Goal: Task Accomplishment & Management: Complete application form

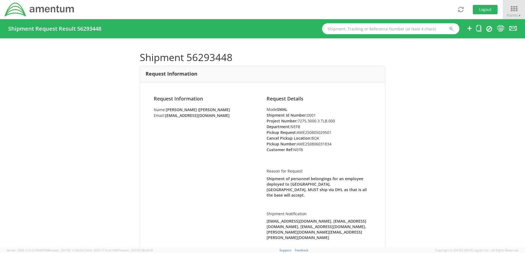
click at [470, 129] on div "Shipment 56293448 Request Information Request Information Name: [PERSON_NAME] (…" at bounding box center [262, 142] width 525 height 209
click at [470, 26] on icon at bounding box center [469, 28] width 7 height 7
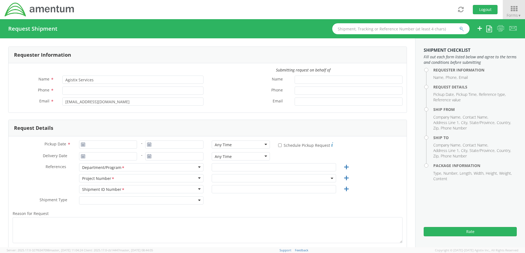
select select "7275.3000.3.TLB.000"
click at [98, 80] on input "Agistix Services" at bounding box center [132, 80] width 141 height 8
drag, startPoint x: 104, startPoint y: 80, endPoint x: 13, endPoint y: 75, distance: 90.4
click at [13, 75] on div "Submitting request on behalf of Name * Agistix Services Phone * Email * [EMAIL_…" at bounding box center [208, 87] width 398 height 41
type input "[PERSON_NAME]"
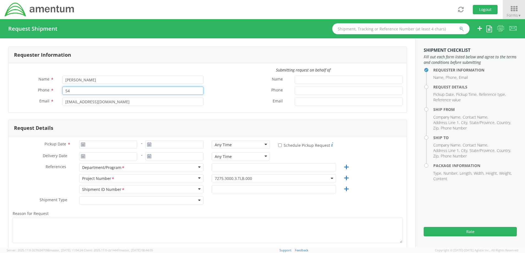
type input "5"
type input "[PHONE_NUMBER]"
click at [232, 106] on div "Email *" at bounding box center [306, 102] width 199 height 8
click at [98, 102] on input "[EMAIL_ADDRESS][DOMAIN_NAME]" at bounding box center [132, 102] width 141 height 8
drag, startPoint x: 157, startPoint y: 103, endPoint x: -21, endPoint y: 88, distance: 179.2
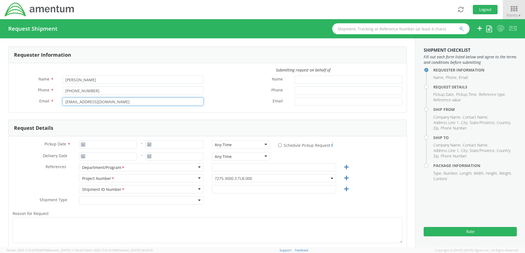
click at [0, 88] on html "annexa Batch Shipping Guide Created with Sketch. calendar Created with Sketch." at bounding box center [262, 126] width 525 height 253
type input "[EMAIL_ADDRESS][DOMAIN_NAME]"
click at [118, 146] on input "Pickup Date *" at bounding box center [108, 145] width 58 height 8
type input "[DATE]"
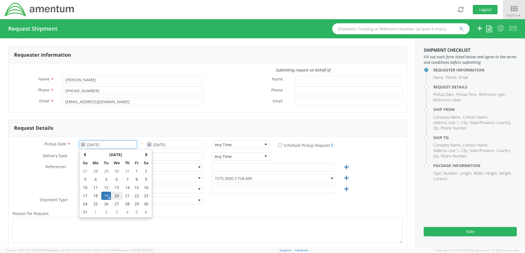
click at [115, 196] on td "20" at bounding box center [117, 196] width 12 height 8
type input "[DATE]"
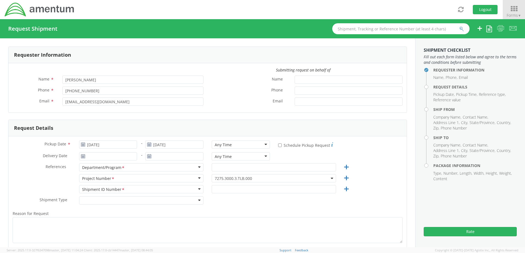
click at [109, 170] on div "Department/Program *" at bounding box center [103, 168] width 43 height 6
click at [192, 167] on div "Department/Program *" at bounding box center [141, 167] width 124 height 8
click at [197, 168] on div "Department/Program *" at bounding box center [141, 167] width 124 height 8
click at [190, 170] on div "Department/Program *" at bounding box center [141, 167] width 124 height 8
click at [155, 166] on div "Department/Program *" at bounding box center [141, 167] width 124 height 8
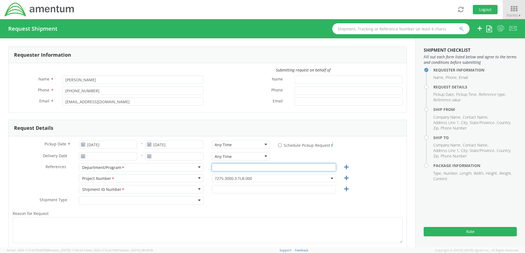
click at [213, 167] on input "text" at bounding box center [274, 167] width 124 height 8
click at [108, 165] on div "Department/Program *" at bounding box center [103, 168] width 43 height 6
click at [225, 168] on input "text" at bounding box center [274, 167] width 124 height 8
click at [304, 166] on input "text" at bounding box center [274, 167] width 124 height 8
type input "NEFB"
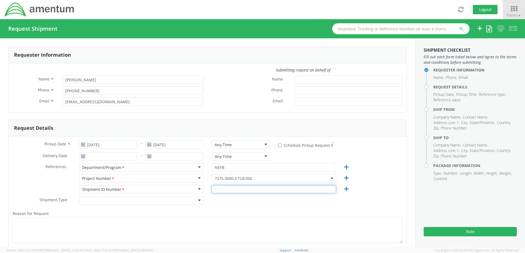
click at [313, 190] on input "text" at bounding box center [274, 189] width 124 height 8
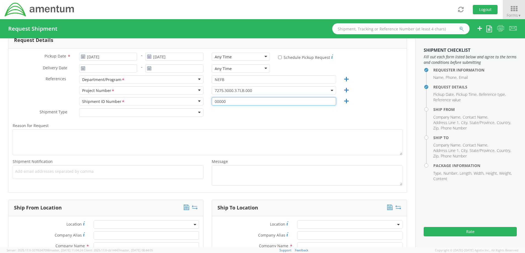
scroll to position [89, 0]
type input "00000"
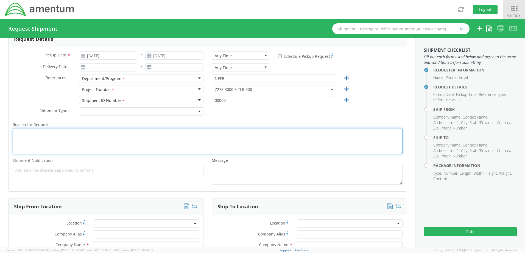
click at [134, 139] on textarea "Reason for Request *" at bounding box center [208, 141] width 390 height 26
type textarea "\"
type textarea "Shipment of [PERSON_NAME] personal gear from [GEOGRAPHIC_DATA] back to [PERSON_…"
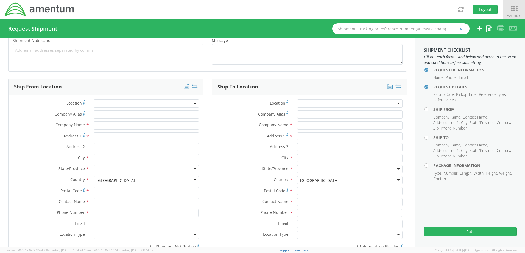
scroll to position [221, 0]
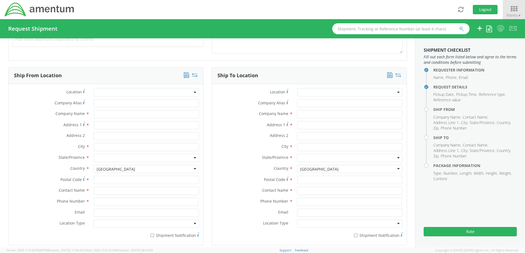
click at [113, 90] on span at bounding box center [146, 92] width 105 height 8
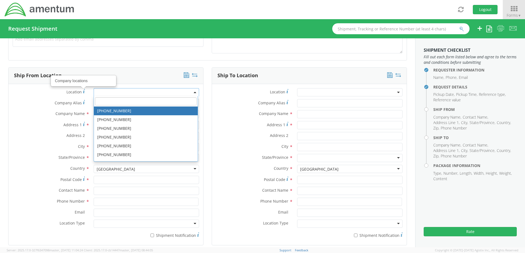
click at [27, 97] on div "Location Company locations * [PHONE_NUMBER] [PHONE_NUMBER] [PHONE_NUMBER] [PHON…" at bounding box center [106, 93] width 194 height 11
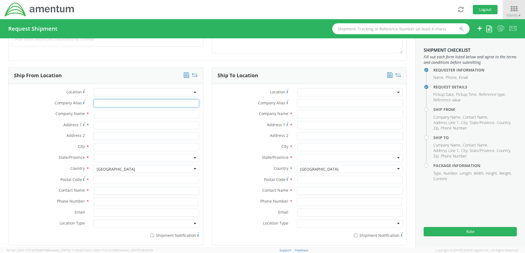
click at [104, 103] on input "Company Alias *" at bounding box center [146, 103] width 105 height 8
click at [96, 105] on input "Company Alias *" at bounding box center [146, 103] width 105 height 8
click at [94, 102] on input "Company Alias *" at bounding box center [146, 103] width 105 height 8
click at [95, 115] on input "text" at bounding box center [146, 114] width 105 height 8
paste input "FXL-C (W80DCX)"
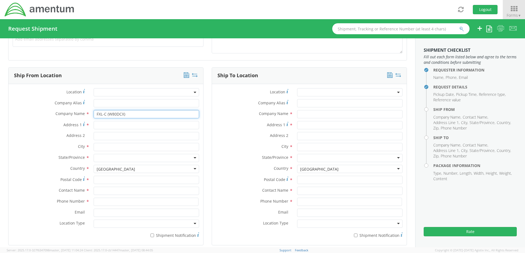
type input "FXL-C (W80DCX)"
drag, startPoint x: 93, startPoint y: 136, endPoint x: 104, endPoint y: 137, distance: 10.6
click at [94, 136] on input "Address 2 *" at bounding box center [146, 136] width 105 height 8
paste input "FXL-C (W80DCX)"
type input "FXL-C (W80DCX)"
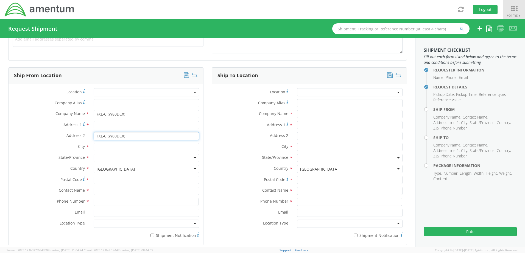
drag, startPoint x: 25, startPoint y: 138, endPoint x: 5, endPoint y: 138, distance: 20.0
click at [5, 138] on div "Ship From Location Location * Company Alias * Company Name * FXL-C (W80DCX) Add…" at bounding box center [105, 159] width 203 height 185
click at [192, 170] on div "[GEOGRAPHIC_DATA]" at bounding box center [146, 169] width 105 height 8
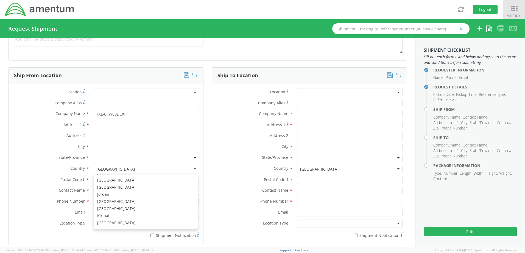
scroll to position [708, 0]
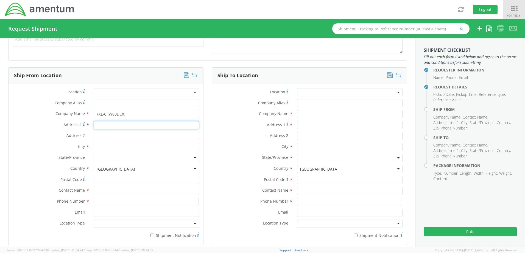
click at [106, 125] on input "Address 1 *" at bounding box center [146, 125] width 105 height 8
click at [7, 139] on div "Ship From Location Location * Company Alias * Company Name * FXL-C (W80DCX) Add…" at bounding box center [105, 159] width 203 height 185
click at [106, 146] on input "text" at bounding box center [146, 147] width 105 height 8
click at [95, 125] on input "Address 1 *" at bounding box center [146, 125] width 105 height 8
paste input "BLDG # 777"
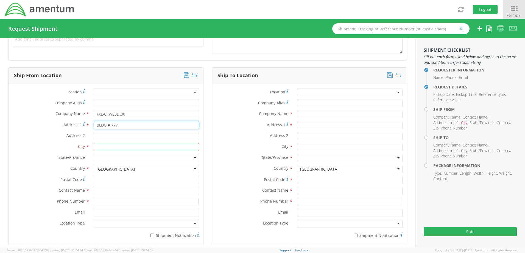
type input "BLDG # 777"
click at [95, 147] on input "text" at bounding box center [146, 147] width 105 height 8
paste input "APO, AE"
type input "APO, AE"
click at [60, 147] on label "City *" at bounding box center [49, 146] width 81 height 7
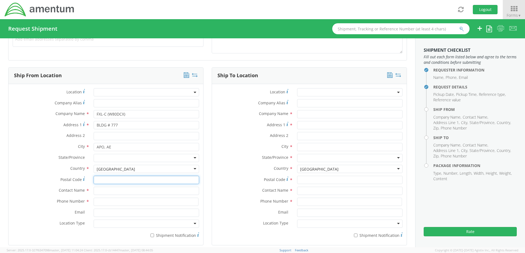
click at [101, 179] on input "Postal Code *" at bounding box center [146, 180] width 105 height 8
paste input "09366"
type input "09366"
click at [100, 187] on input "text" at bounding box center [146, 191] width 105 height 8
type input "C"
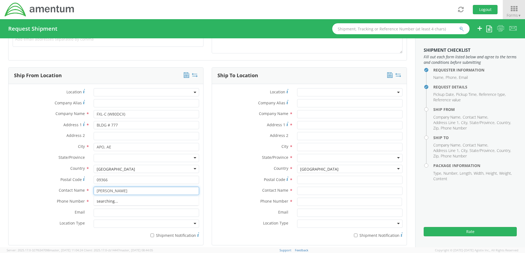
type input "[PERSON_NAME]"
click at [111, 202] on input at bounding box center [146, 202] width 105 height 8
paste input "[PHONE_NUMBER]"
type input "[PHONE_NUMBER]"
click at [101, 213] on input "Email *" at bounding box center [146, 213] width 105 height 8
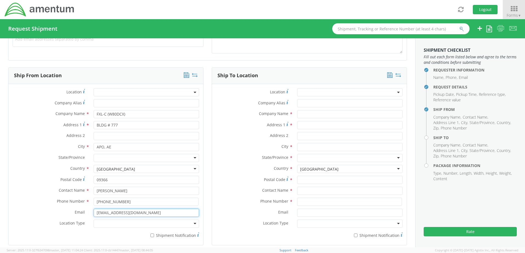
type input "[EMAIL_ADDRESS][DOMAIN_NAME]"
click at [184, 75] on icon at bounding box center [186, 74] width 5 height 5
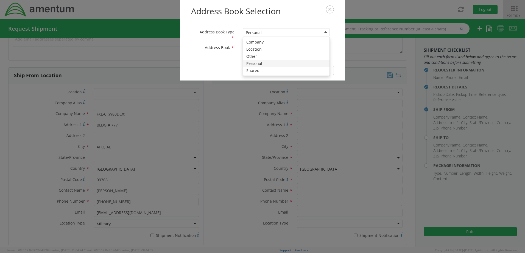
click at [318, 33] on div "Personal" at bounding box center [286, 32] width 87 height 8
click at [263, 61] on div "Address Book Selection Address Book Type * Personal Personal Company Location O…" at bounding box center [262, 40] width 165 height 81
click at [325, 47] on div "Personal Addressbook" at bounding box center [286, 48] width 87 height 8
click at [303, 72] on button "Save" at bounding box center [304, 70] width 16 height 9
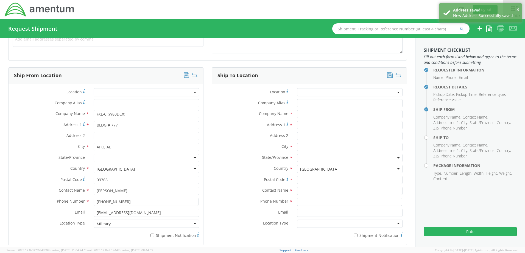
click at [329, 90] on span at bounding box center [349, 92] width 105 height 8
click at [229, 111] on label "Company Name *" at bounding box center [252, 113] width 81 height 7
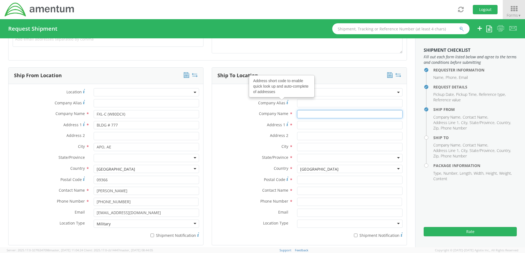
click at [298, 112] on input "text" at bounding box center [349, 114] width 105 height 8
paste input "DFSC Warehouse"
type input "DFSC Warehouse/ Sharnicea [PERSON_NAME]"
click at [255, 126] on label "Address 1 *" at bounding box center [252, 124] width 81 height 7
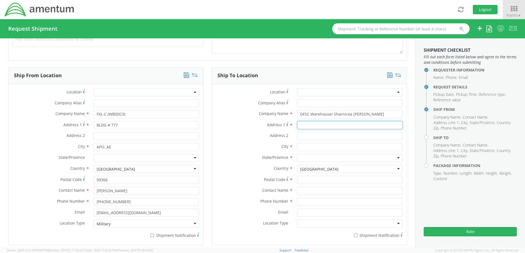
click at [297, 126] on input "Address 1 *" at bounding box center [349, 125] width 105 height 8
click at [310, 124] on input "Address 1 *" at bounding box center [349, 125] width 105 height 8
paste input "[STREET_ADDRESS]"
drag, startPoint x: 349, startPoint y: 124, endPoint x: 330, endPoint y: 128, distance: 18.7
click at [330, 128] on input "[STREET_ADDRESS]" at bounding box center [349, 125] width 105 height 8
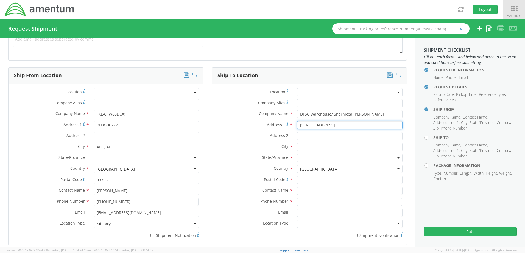
type input "[STREET_ADDRESS]"
click at [303, 136] on input "Address 2 *" at bounding box center [349, 136] width 105 height 8
paste input "Bldg 700"
type input "Bldg 700"
click at [297, 147] on input "text" at bounding box center [349, 147] width 105 height 8
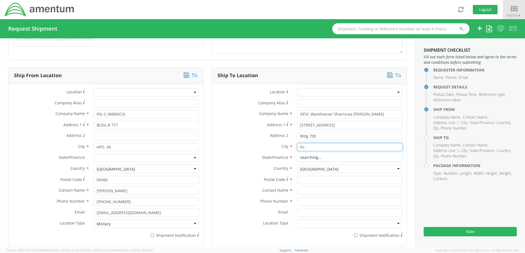
type input "F"
type input "Fort [PERSON_NAME]"
click at [405, 154] on div "Ship To Location Location * Company Alias * Company Name * DFSC Warehouse/ Shar…" at bounding box center [308, 159] width 203 height 185
click at [392, 160] on div at bounding box center [349, 158] width 105 height 8
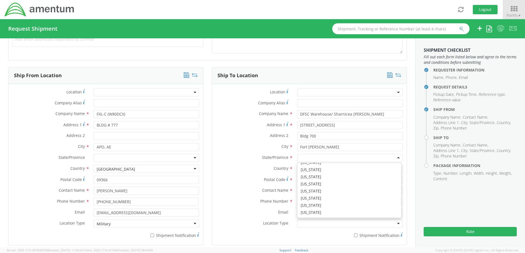
scroll to position [78, 0]
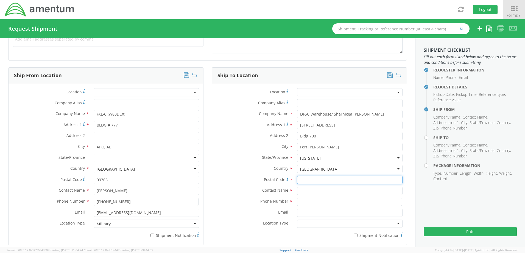
drag, startPoint x: 313, startPoint y: 180, endPoint x: 323, endPoint y: 179, distance: 10.2
click at [313, 180] on input "Postal Code *" at bounding box center [349, 180] width 105 height 8
type input "30297"
click at [318, 190] on input "text" at bounding box center [349, 191] width 105 height 8
type input "S"
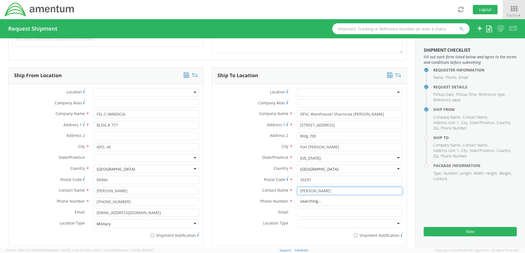
type input "[PERSON_NAME]"
click at [323, 203] on input at bounding box center [349, 202] width 105 height 8
type input "[PHONE_NUMBER]"
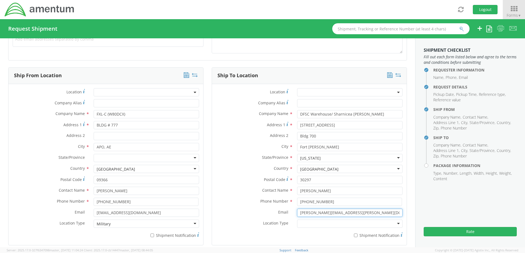
type input "[PERSON_NAME][EMAIL_ADDRESS][PERSON_NAME][DOMAIN_NAME]"
click at [382, 76] on div "Ship To Location" at bounding box center [309, 76] width 194 height 16
click at [381, 75] on div "Ship To Location" at bounding box center [309, 76] width 194 height 16
click at [387, 74] on icon at bounding box center [389, 74] width 5 height 5
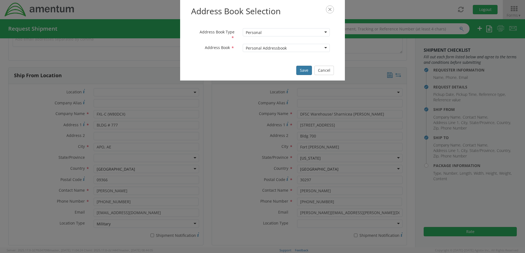
click at [307, 68] on button "Save" at bounding box center [304, 70] width 16 height 9
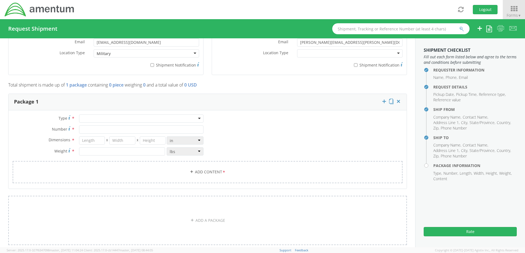
scroll to position [423, 0]
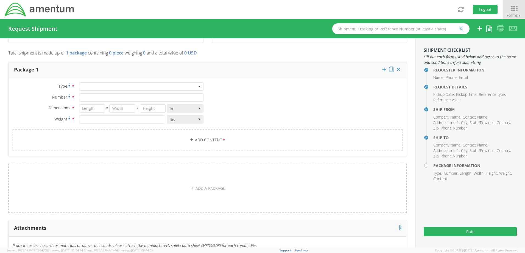
click at [186, 87] on div at bounding box center [141, 87] width 124 height 8
click at [86, 97] on input "Number *" at bounding box center [141, 98] width 124 height 8
type input "1"
click at [86, 109] on input "number" at bounding box center [92, 109] width 26 height 8
type input "20"
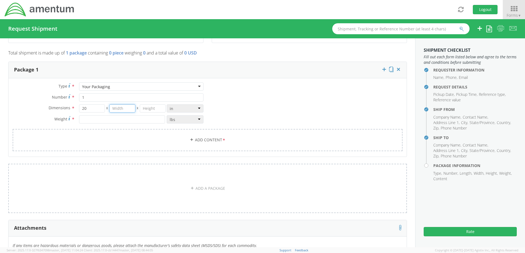
click at [131, 109] on input "number" at bounding box center [122, 109] width 26 height 8
type input "18"
click at [158, 110] on input "number" at bounding box center [153, 109] width 26 height 8
type input "34"
click at [118, 120] on input "number" at bounding box center [122, 119] width 86 height 8
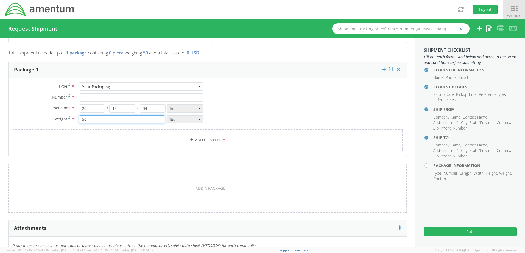
type input "5"
type input "50"
click at [147, 138] on link "Add Content *" at bounding box center [208, 140] width 390 height 22
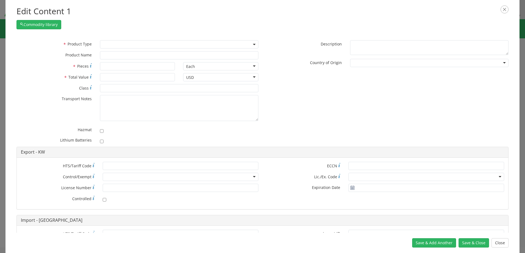
click at [198, 140] on div at bounding box center [179, 141] width 158 height 8
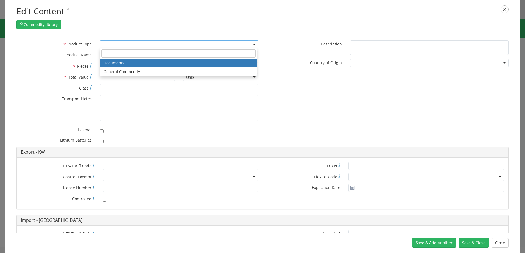
click at [112, 46] on span at bounding box center [179, 44] width 158 height 8
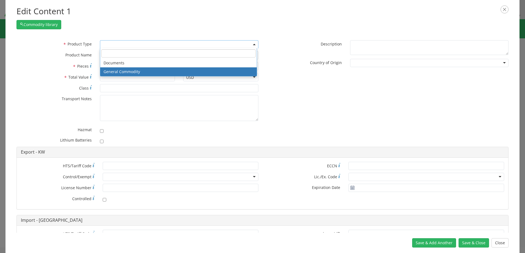
select select "COMMODITY"
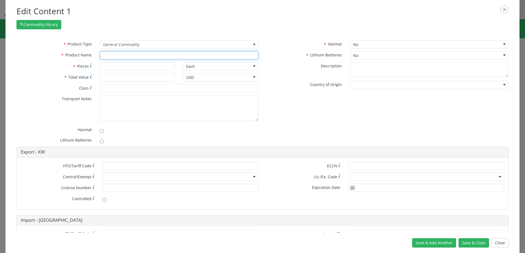
click at [111, 55] on input "text" at bounding box center [179, 55] width 158 height 8
type input "Hat"
type input "Hat-LH"
click at [114, 72] on div "HAT" at bounding box center [179, 74] width 158 height 8
type input "HAT"
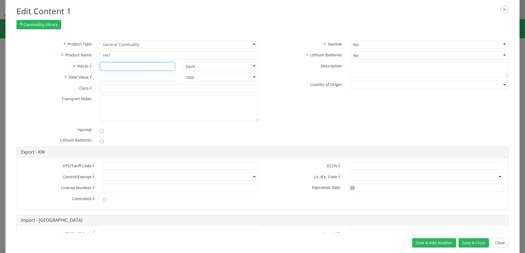
click at [145, 67] on input "* Pieces" at bounding box center [137, 66] width 75 height 8
type input "1"
click at [144, 77] on input "* Total Value" at bounding box center [137, 77] width 75 height 8
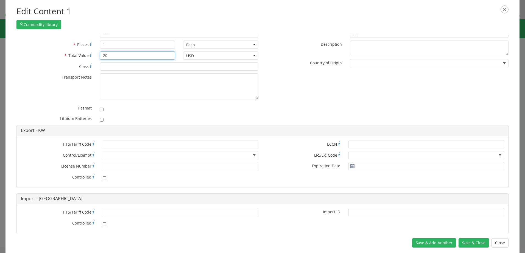
scroll to position [28, 0]
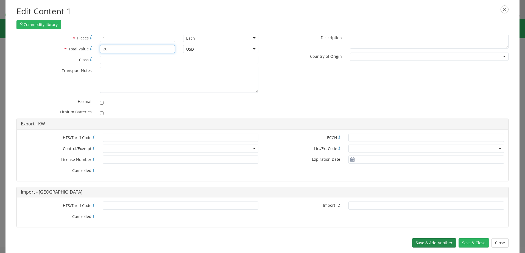
type input "20"
click at [426, 239] on button "Save & Add Another" at bounding box center [434, 243] width 44 height 9
select select
click at [450, 243] on button "Save & Add Another" at bounding box center [434, 243] width 44 height 9
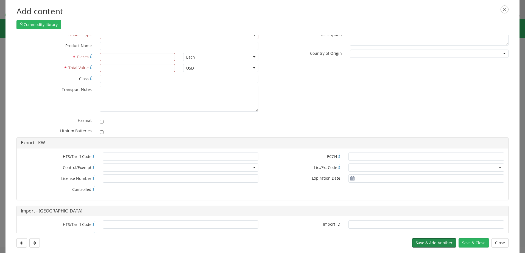
scroll to position [0, 0]
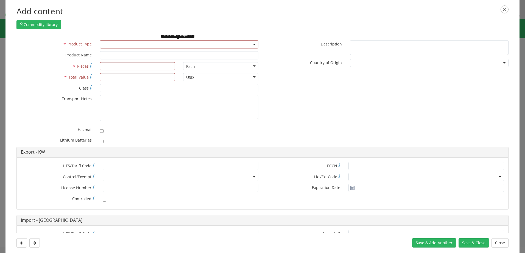
click at [113, 44] on span at bounding box center [179, 44] width 158 height 8
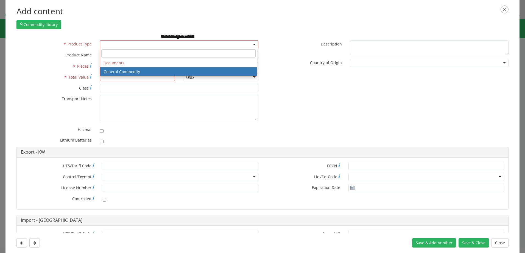
select select "COMMODITY"
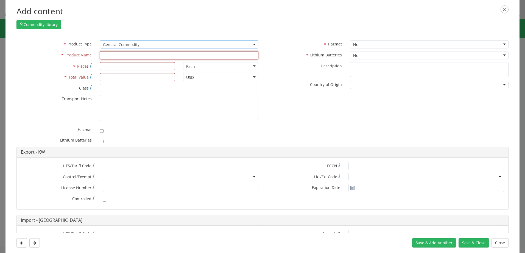
click at [114, 59] on input "text" at bounding box center [179, 55] width 158 height 8
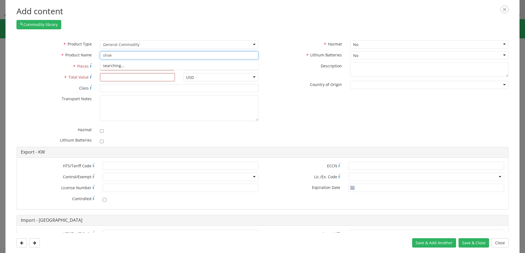
type input "shoes"
type input "shoes, MENS, STEEL TOE, HIKER, SIZE 13 WIDE, BLACK"
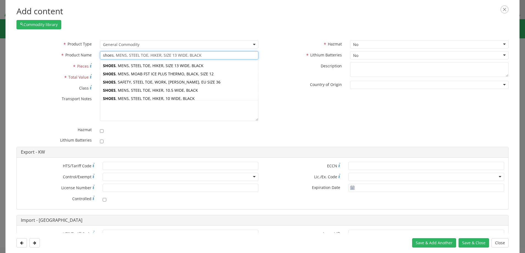
type input "shoes"
click at [274, 55] on label "* Lithium Batteries" at bounding box center [303, 54] width 83 height 7
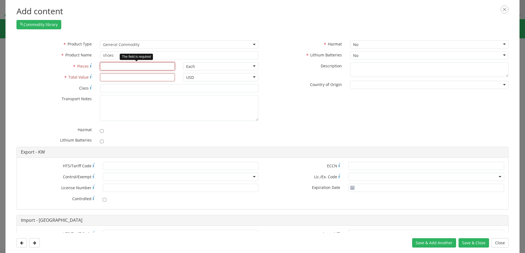
click at [118, 66] on input "* Pieces" at bounding box center [137, 66] width 75 height 8
click at [103, 65] on input "* Pieces" at bounding box center [137, 66] width 75 height 8
type input "1"
click at [103, 76] on input "* Total Value" at bounding box center [137, 77] width 75 height 8
type input "20"
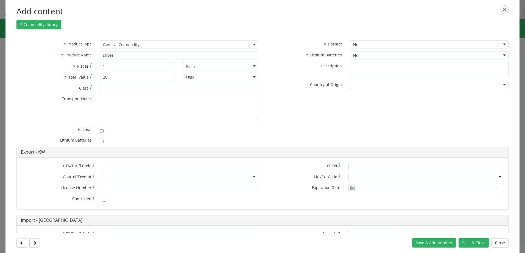
click at [348, 207] on div "* HTS/Tariff Code * Control/Exempt ATF BIS DEA EPA FDA FTR ITAR OFAC Other (OPA…" at bounding box center [262, 184] width 491 height 52
click at [447, 242] on button "Save & Add Another" at bounding box center [434, 243] width 44 height 9
select select
click at [181, 42] on span at bounding box center [179, 44] width 158 height 8
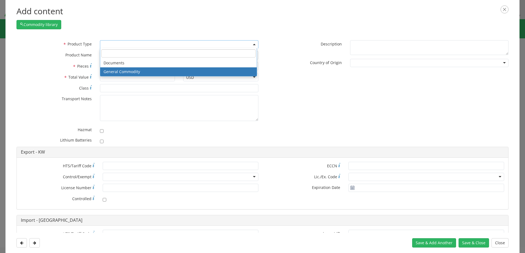
select select "COMMODITY"
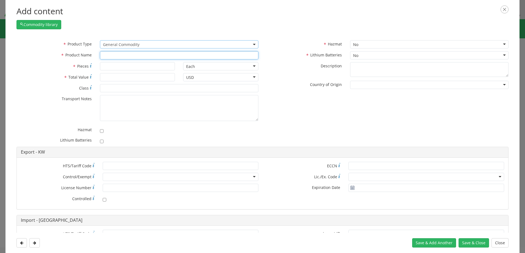
click at [120, 56] on input "text" at bounding box center [179, 55] width 158 height 8
type input "blanket"
type input "blanket, INSULATION"
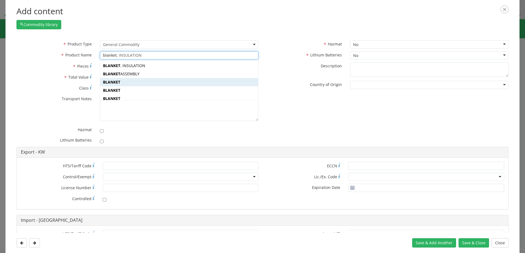
click at [111, 85] on div "BLANKET" at bounding box center [179, 82] width 158 height 8
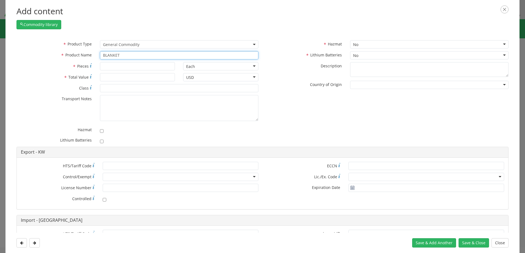
type input "BLANKET"
click at [112, 67] on input "* Pieces" at bounding box center [137, 66] width 75 height 8
type input "1"
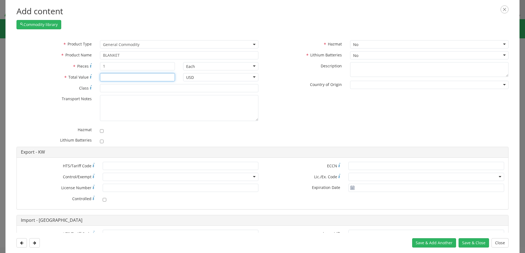
click at [111, 77] on input "* Total Value" at bounding box center [137, 77] width 75 height 8
type input "10"
click at [429, 243] on button "Save & Add Another" at bounding box center [434, 243] width 44 height 9
select select
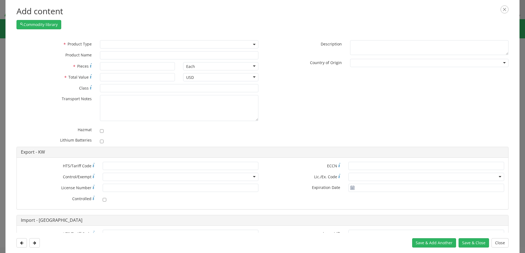
click at [166, 45] on span at bounding box center [179, 44] width 158 height 8
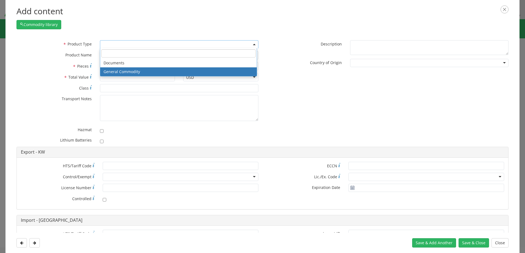
select select "COMMODITY"
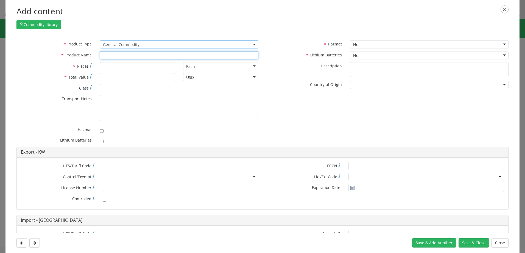
click at [119, 55] on input "text" at bounding box center [179, 55] width 158 height 8
type input "computer speakers"
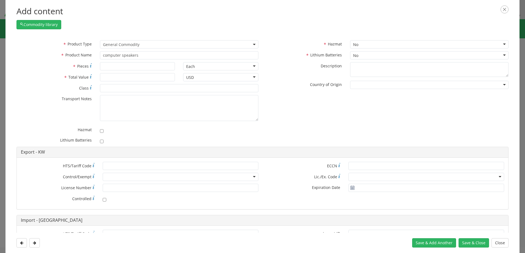
click at [58, 77] on label "* Total Value" at bounding box center [53, 77] width 83 height 8
click at [100, 77] on input "* Total Value" at bounding box center [137, 77] width 75 height 8
click at [117, 67] on input "* Pieces" at bounding box center [137, 66] width 75 height 8
type input "1"
click at [112, 75] on input "* Total Value" at bounding box center [137, 77] width 75 height 8
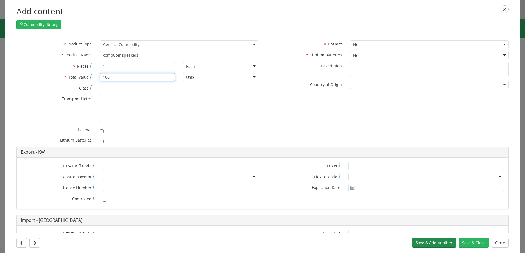
type input "100"
click at [425, 241] on button "Save & Add Another" at bounding box center [434, 243] width 44 height 9
select select
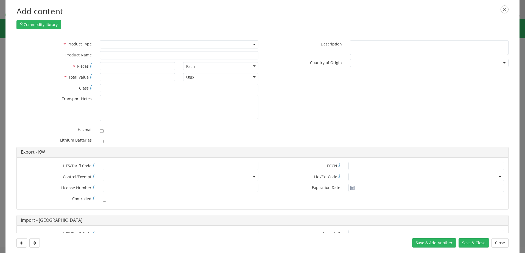
click at [208, 40] on span at bounding box center [179, 44] width 158 height 8
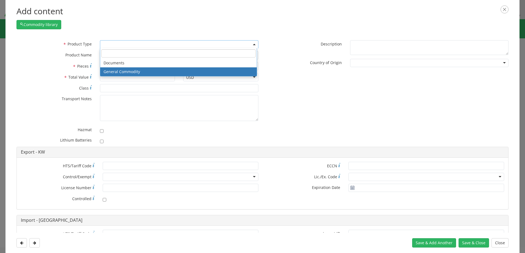
select select "COMMODITY"
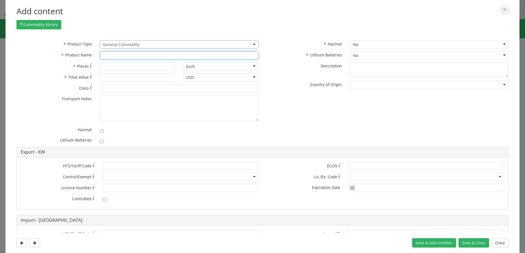
click at [116, 57] on input "text" at bounding box center [179, 55] width 158 height 8
type input "t-shirts"
type input "t-shirt, CREW NECK, BASE LAYER, SHORT SLEEVE, BLACK, X-LARGE"
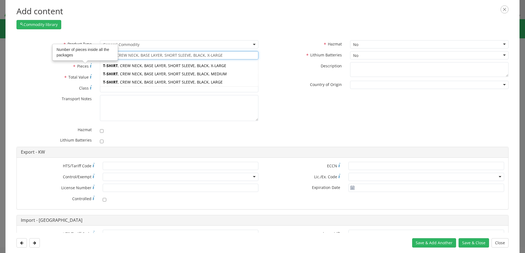
type input "t-shirt"
drag, startPoint x: 58, startPoint y: 62, endPoint x: 61, endPoint y: 60, distance: 3.3
click at [58, 62] on div "* Product Type Documents General Commodity General Commodity * Product Name t-s…" at bounding box center [137, 93] width 250 height 107
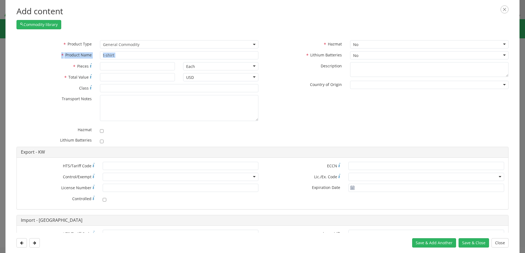
click at [139, 60] on div "* Product Type Documents General Commodity General Commodity * Product Name t-s…" at bounding box center [137, 51] width 250 height 22
click at [119, 66] on input "* Pieces" at bounding box center [137, 66] width 75 height 8
type input "5"
click at [120, 77] on input "* Total Value" at bounding box center [137, 77] width 75 height 8
type input "30"
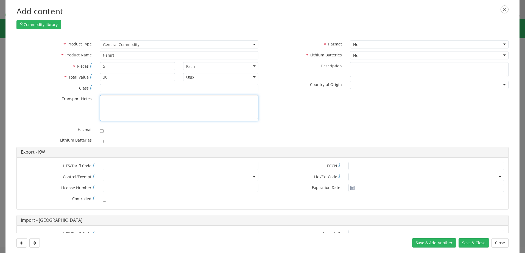
click at [151, 115] on textarea "* Transport Notes" at bounding box center [179, 108] width 158 height 26
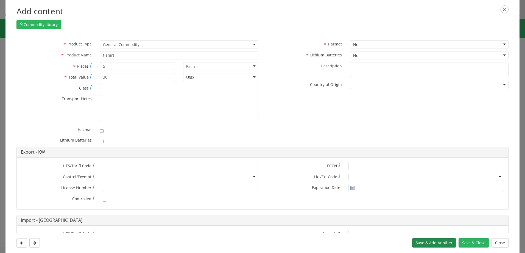
click at [436, 241] on button "Save & Add Another" at bounding box center [434, 243] width 44 height 9
select select
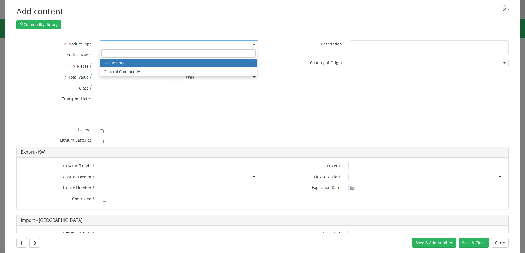
click at [231, 42] on span at bounding box center [179, 44] width 158 height 8
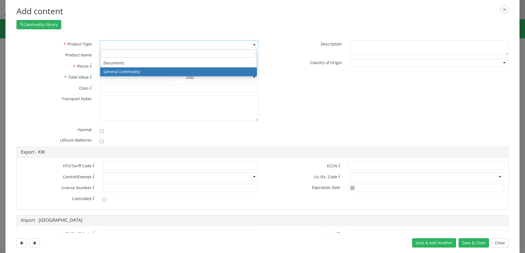
select select "COMMODITY"
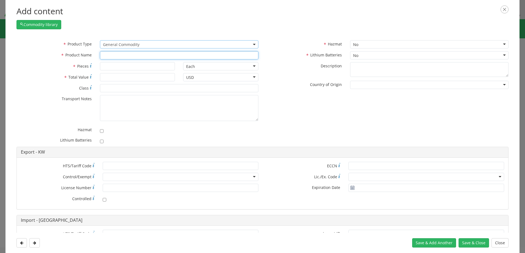
click at [120, 57] on input "text" at bounding box center [179, 55] width 158 height 8
click at [110, 67] on div "unable to find any results that match the current query" at bounding box center [179, 66] width 158 height 8
click at [115, 65] on div "unable to find any results that match the current query" at bounding box center [179, 66] width 158 height 8
click at [109, 65] on div "unable to find any results that match the current query" at bounding box center [179, 66] width 158 height 8
type input "polo shirt"
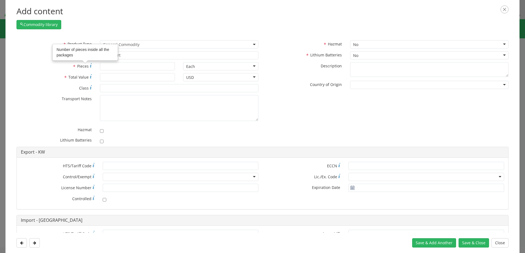
drag, startPoint x: 58, startPoint y: 62, endPoint x: 64, endPoint y: 61, distance: 5.9
click at [58, 62] on label "* Pieces Number of pieces inside all the packages" at bounding box center [53, 66] width 83 height 8
click at [100, 62] on input "* Pieces Number of pieces inside all the packages" at bounding box center [137, 66] width 75 height 8
click at [112, 64] on input "* Pieces Number of pieces inside all the packages" at bounding box center [137, 66] width 75 height 8
type input "4"
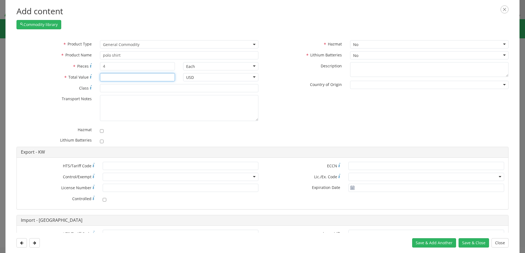
click at [104, 76] on input "* Total Value" at bounding box center [137, 77] width 75 height 8
type input "120"
click at [422, 242] on button "Save & Add Another" at bounding box center [434, 243] width 44 height 9
select select
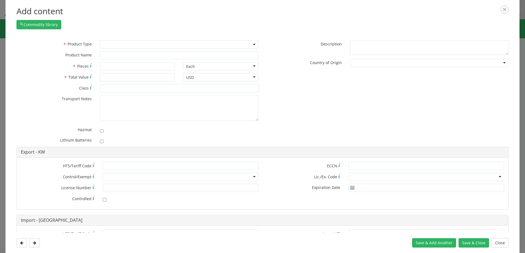
click at [233, 45] on span at bounding box center [179, 44] width 158 height 8
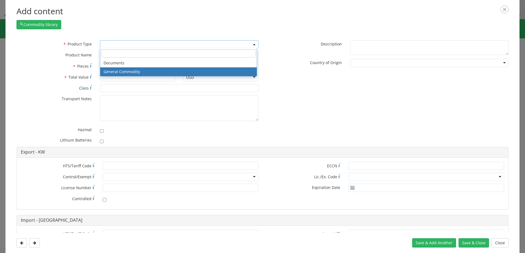
select select "COMMODITY"
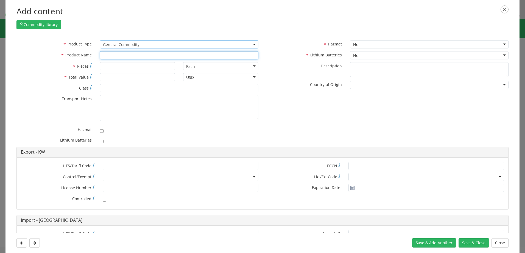
click at [117, 52] on input "text" at bounding box center [179, 55] width 158 height 8
type input "prist Windshield Cleaner P/N"
type input "p"
type input "pants"
type input "pants, RAIN, HI-VIZ LIME, GLOWEAR, POLYURETHANE, SIZE 3XL"
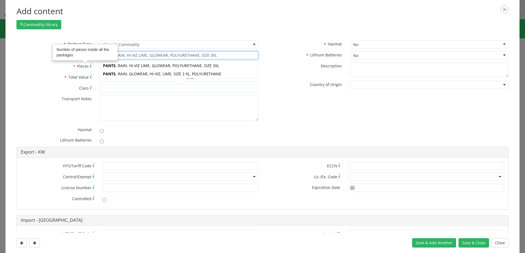
type input "pants"
click at [53, 70] on div "* Pieces Number of pieces inside all the packages" at bounding box center [95, 66] width 167 height 8
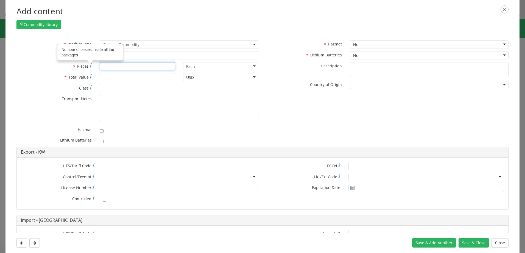
click at [136, 68] on input "* Pieces Number of pieces inside all the packages" at bounding box center [137, 66] width 75 height 8
type input "2"
click at [121, 77] on input "* Total Value" at bounding box center [137, 77] width 75 height 8
type input "100"
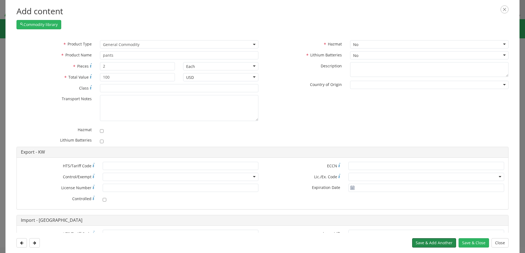
click at [451, 243] on button "Save & Add Another" at bounding box center [434, 243] width 44 height 9
select select
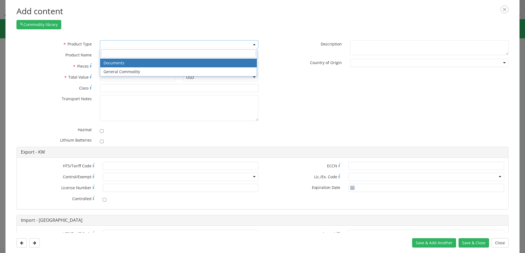
click at [232, 45] on span at bounding box center [179, 44] width 158 height 8
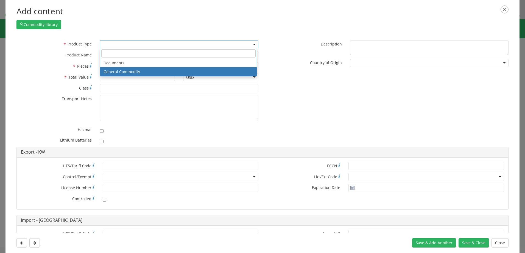
select select "COMMODITY"
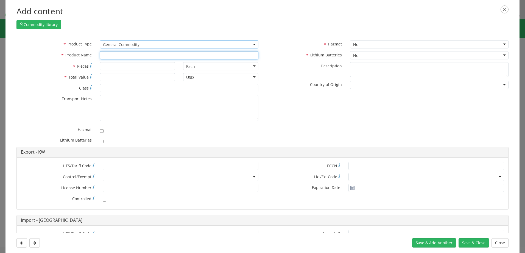
click at [120, 55] on input "text" at bounding box center [179, 55] width 158 height 8
type input "socks"
type input "socks AND FILTER SLEEVES, WATER, REPLACEMENT, 10 MICRON, PG/5"
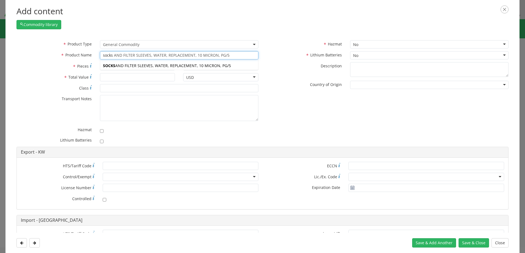
type input "socks"
click at [94, 71] on div "* Pieces" at bounding box center [95, 67] width 167 height 11
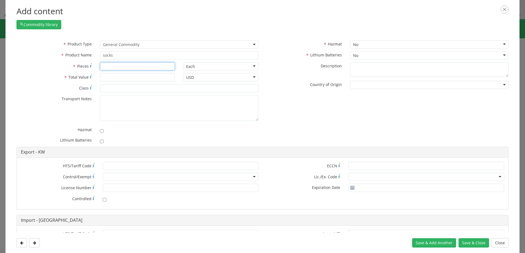
click at [105, 67] on input "* Pieces" at bounding box center [137, 66] width 75 height 8
type input "1"
click at [106, 77] on input "* Total Value" at bounding box center [137, 77] width 75 height 8
type input "5"
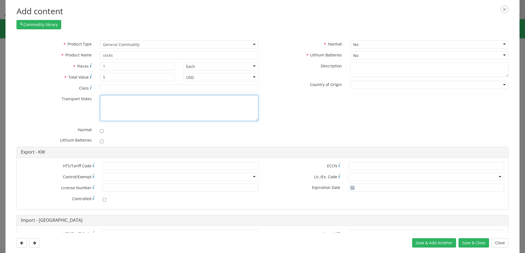
click at [151, 115] on textarea "* Transport Notes" at bounding box center [179, 108] width 158 height 26
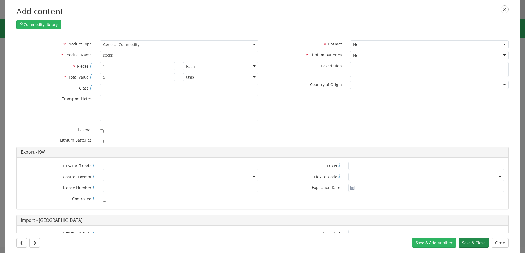
click at [470, 243] on button "Save & Close" at bounding box center [473, 243] width 30 height 9
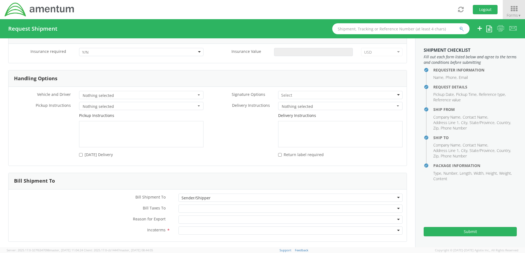
scroll to position [973, 0]
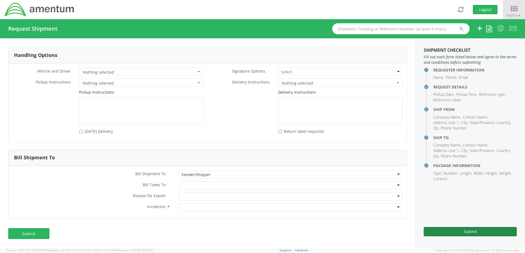
click at [467, 233] on button "Submit" at bounding box center [469, 231] width 93 height 9
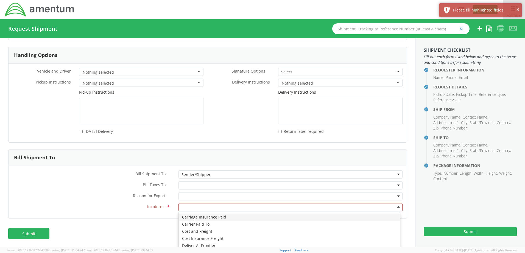
click at [393, 208] on div at bounding box center [290, 208] width 224 height 8
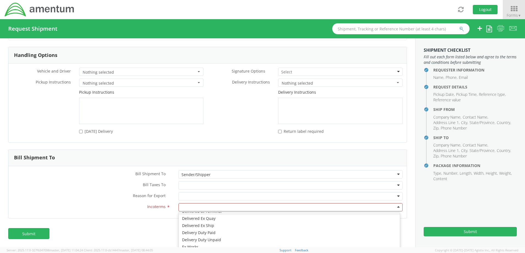
scroll to position [55, 0]
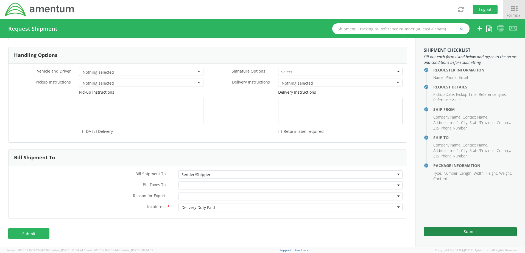
click at [464, 229] on button "Submit" at bounding box center [469, 231] width 93 height 9
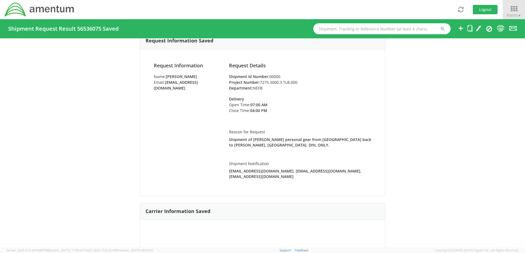
scroll to position [50, 0]
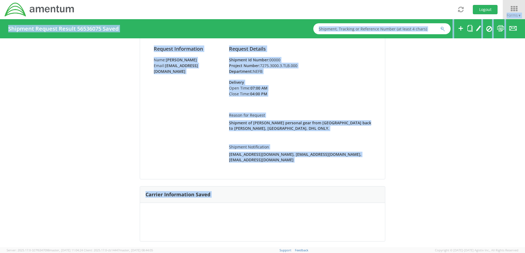
drag, startPoint x: 448, startPoint y: 8, endPoint x: 449, endPoint y: -5, distance: 13.5
click at [449, 0] on html "annexa Batch Shipping Guide Created with Sketch. calendar Created with Sketch." at bounding box center [262, 126] width 525 height 253
